Goal: Task Accomplishment & Management: Use online tool/utility

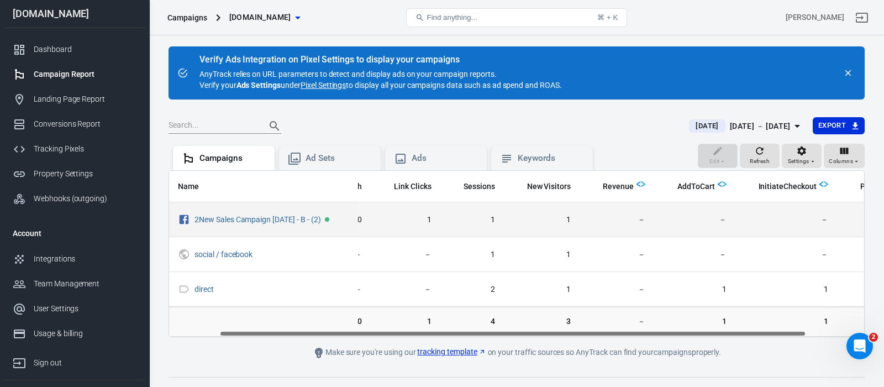
scroll to position [0, 128]
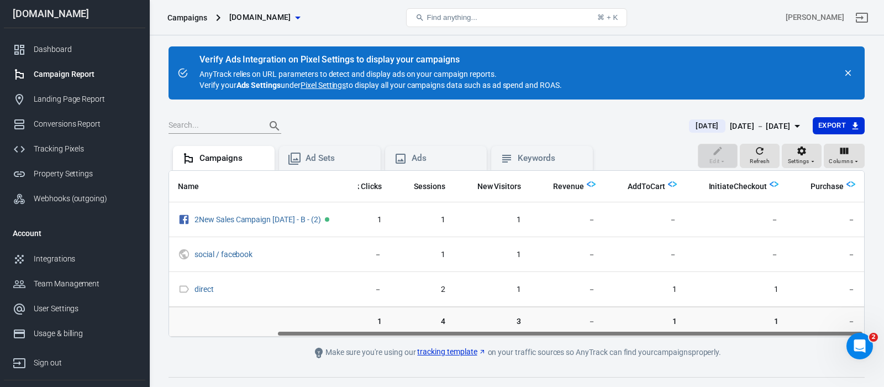
click at [691, 128] on span "[DATE]" at bounding box center [706, 125] width 31 height 11
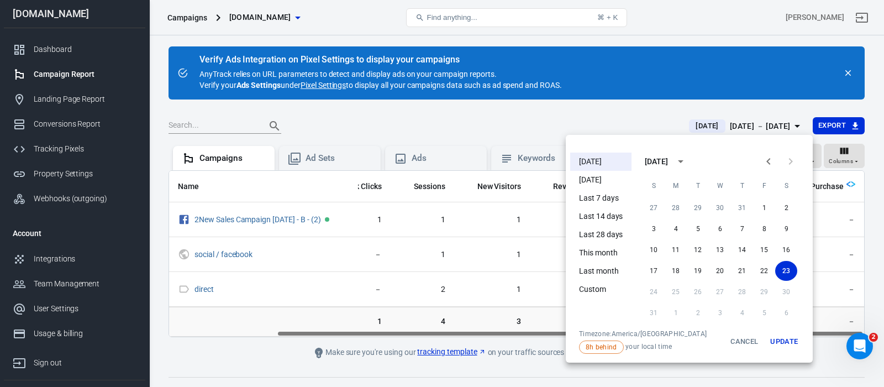
click at [611, 215] on li "Last 14 days" at bounding box center [600, 216] width 61 height 18
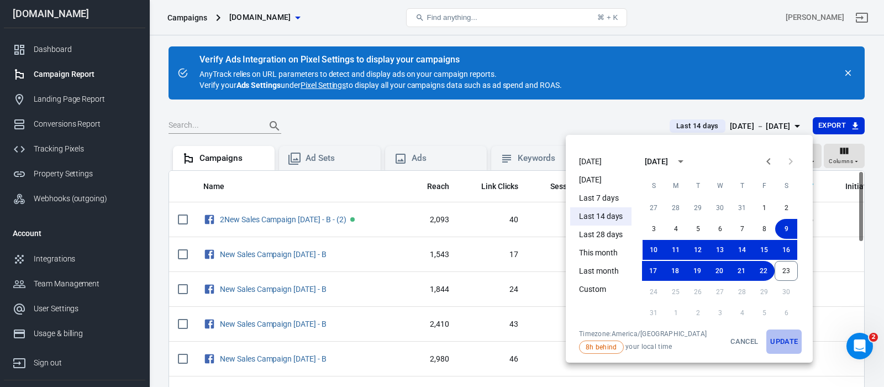
click at [781, 340] on button "Update" at bounding box center [783, 341] width 35 height 24
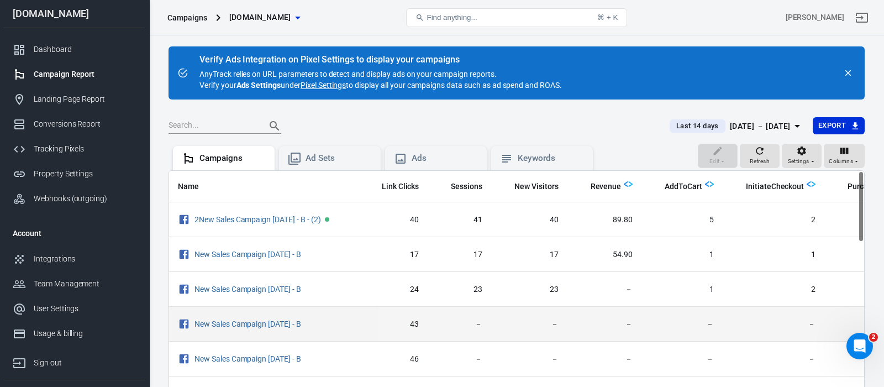
scroll to position [0, 131]
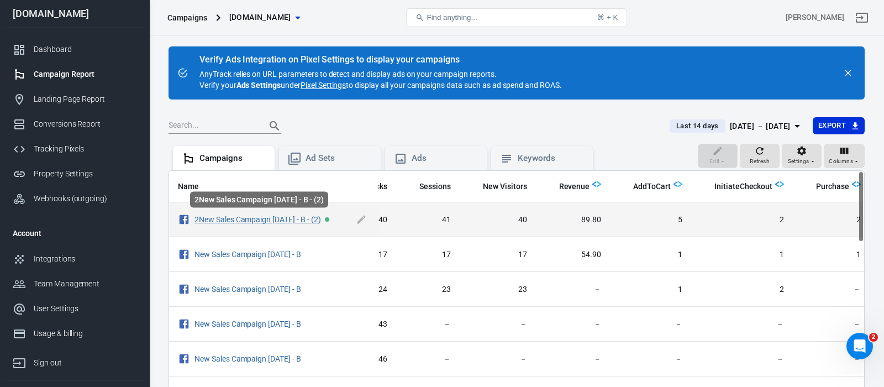
click at [304, 221] on link "2New Sales Campaign [DATE] - B - (2)" at bounding box center [257, 219] width 127 height 9
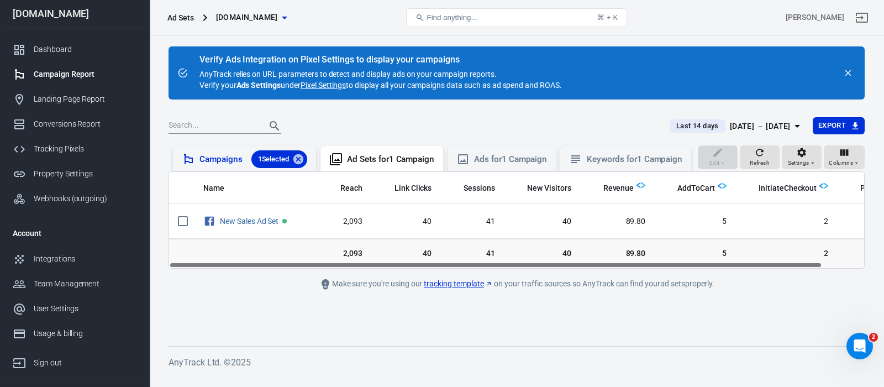
click at [229, 158] on div "Campaigns 1 Selected" at bounding box center [253, 159] width 108 height 18
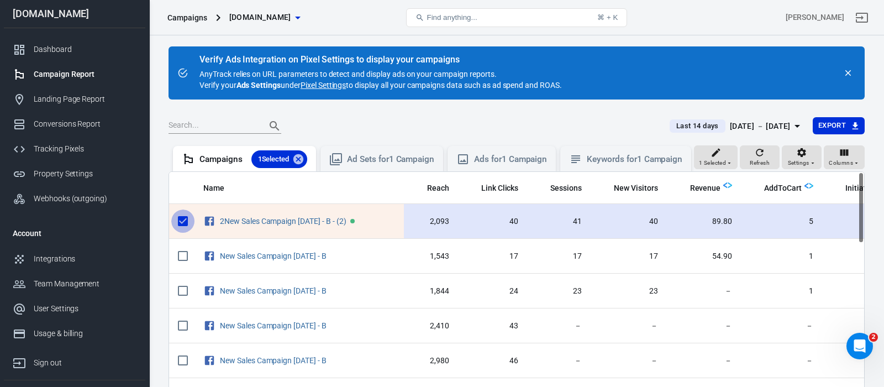
click at [181, 219] on input "scrollable content" at bounding box center [182, 220] width 23 height 23
checkbox input "false"
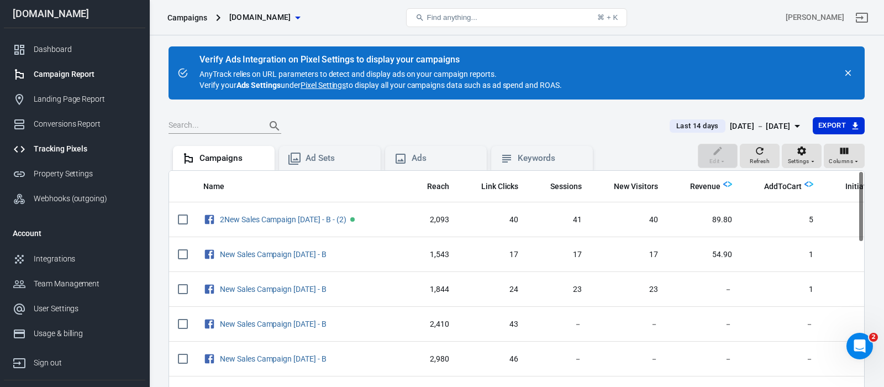
click at [80, 151] on div "Tracking Pixels" at bounding box center [85, 149] width 103 height 12
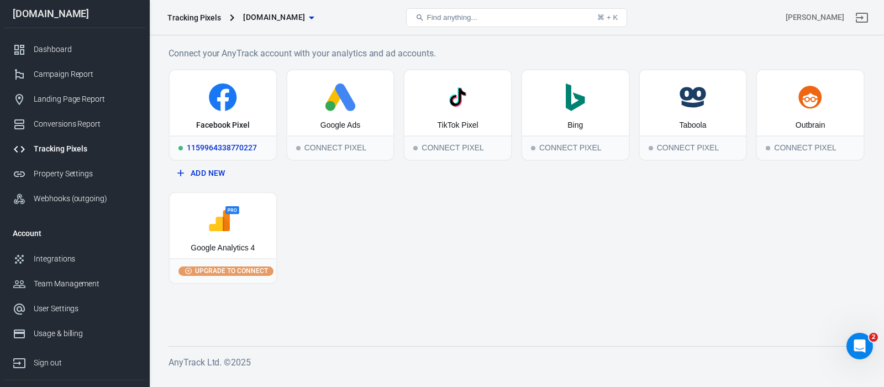
click at [258, 109] on icon at bounding box center [223, 97] width 98 height 28
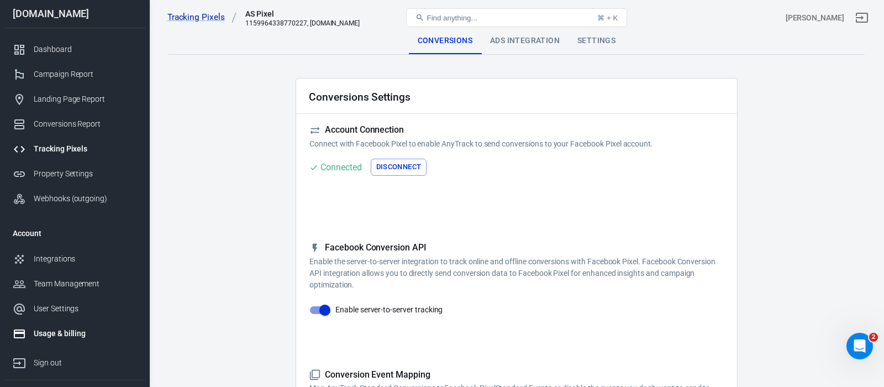
click at [61, 333] on div "Usage & billing" at bounding box center [85, 334] width 103 height 12
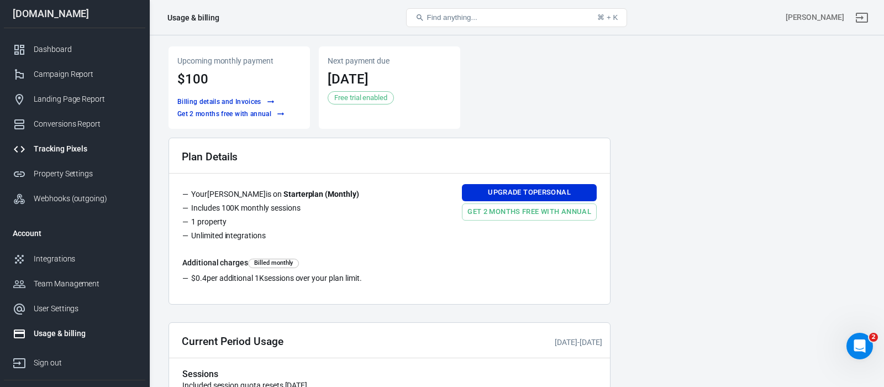
click at [64, 149] on div "Tracking Pixels" at bounding box center [85, 149] width 103 height 12
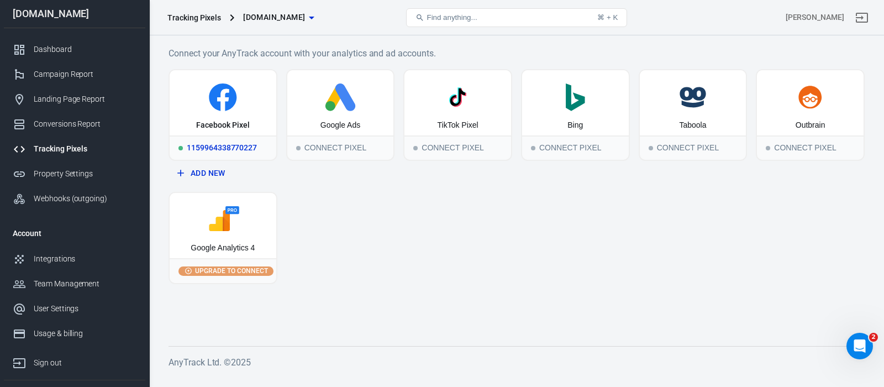
click at [248, 98] on icon at bounding box center [223, 97] width 98 height 28
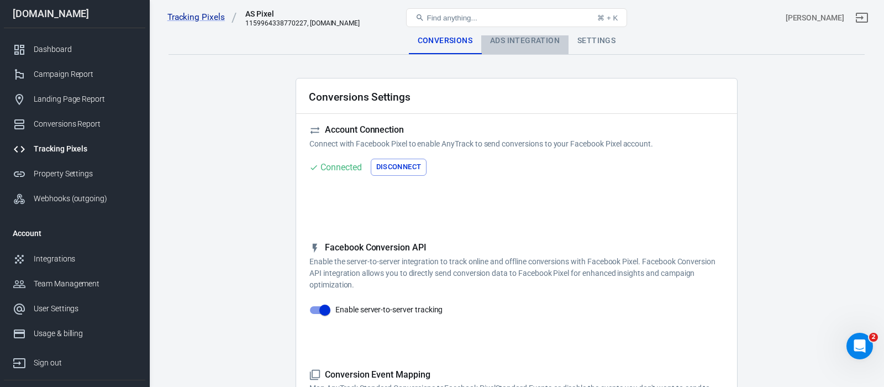
click at [524, 40] on div "Ads Integration" at bounding box center [524, 41] width 87 height 27
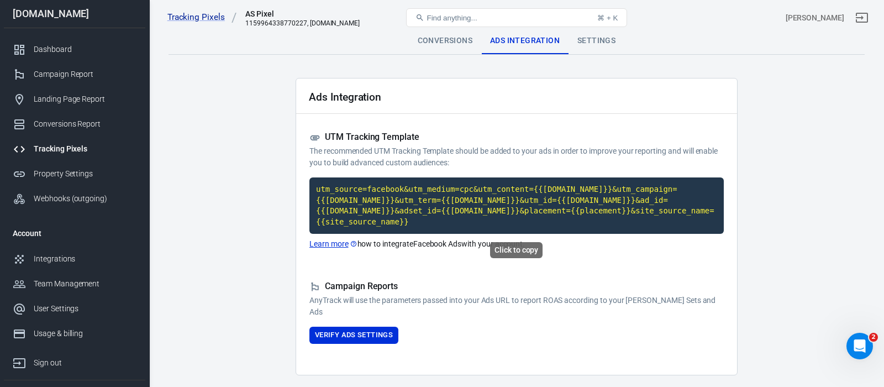
click at [425, 194] on code "utm_source=facebook&utm_medium=cpc&utm_content={{[DOMAIN_NAME]}}&utm_campaign={…" at bounding box center [516, 205] width 414 height 56
click at [407, 192] on code "utm_source=facebook&utm_medium=cpc&utm_content={{[DOMAIN_NAME]}}&utm_campaign={…" at bounding box center [516, 205] width 414 height 56
